Goal: Transaction & Acquisition: Purchase product/service

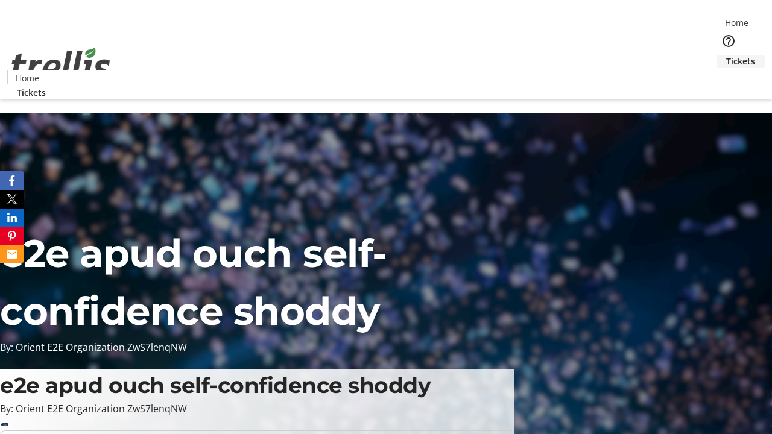
click at [726, 55] on span "Tickets" at bounding box center [740, 61] width 29 height 13
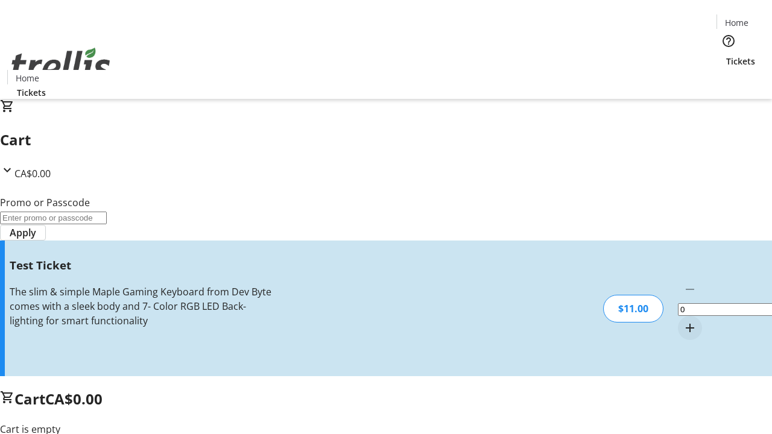
click at [682, 321] on mat-icon "Increment by one" at bounding box center [689, 328] width 14 height 14
type input "1"
type input "UNLOCK"
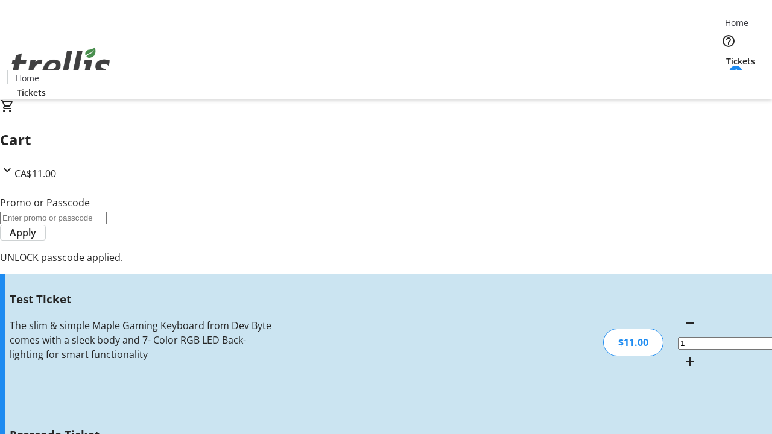
type input "5"
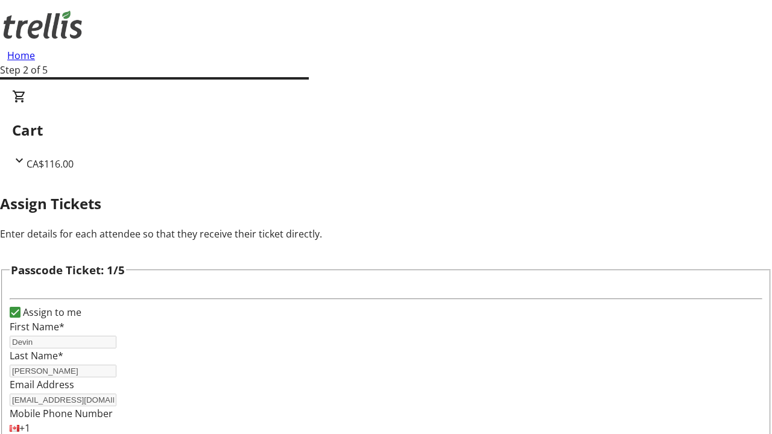
type input "[PERSON_NAME]"
type input "Alivia"
type input "[PERSON_NAME]"
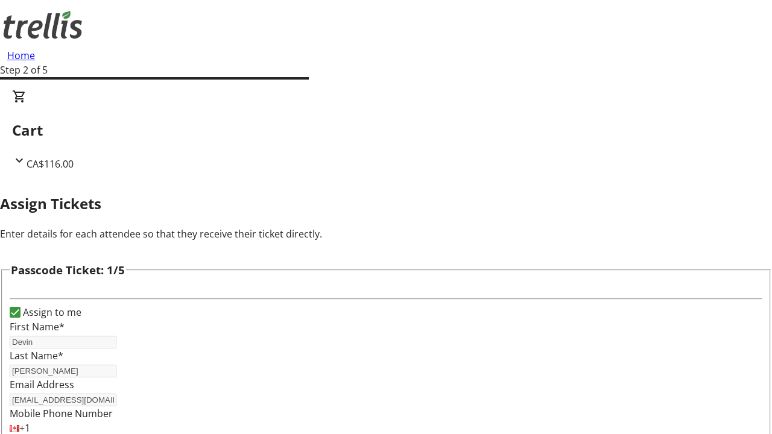
type input "[PERSON_NAME]"
checkbox input "true"
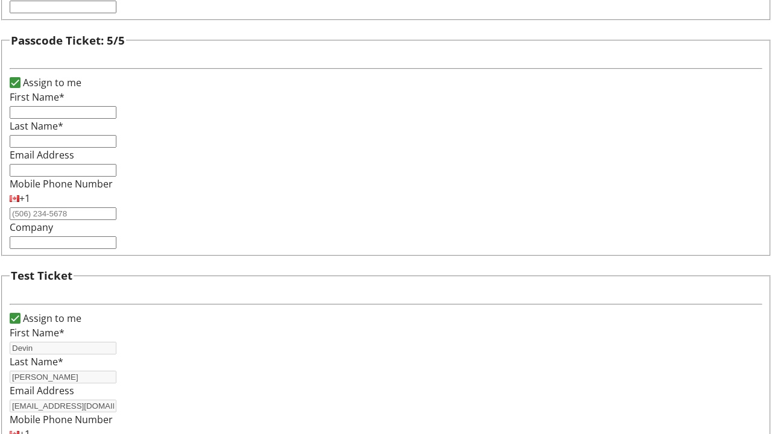
type input "Devin"
type input "[PERSON_NAME]"
type input "[EMAIL_ADDRESS][DOMAIN_NAME]"
